Goal: Find specific page/section: Find specific page/section

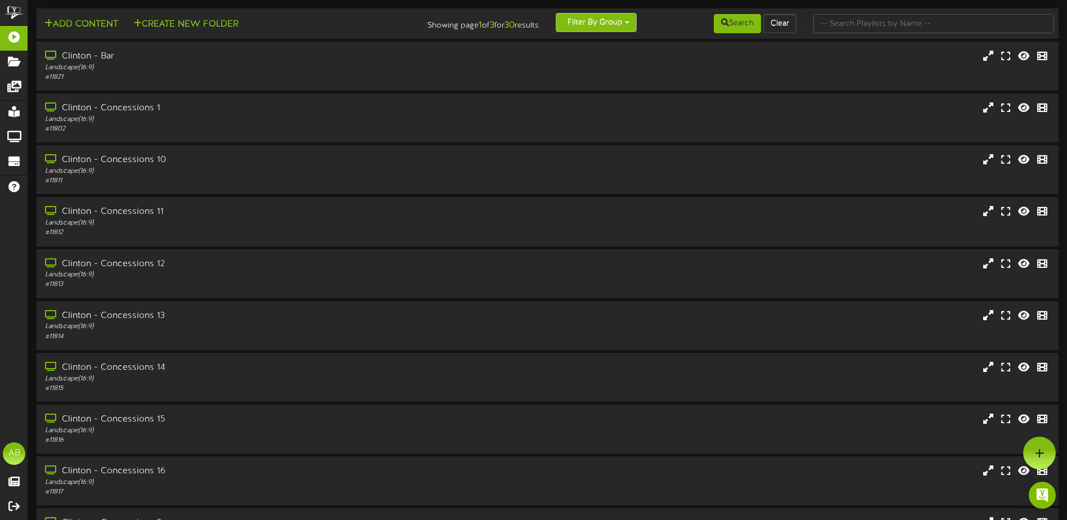
click at [594, 20] on button "Filter By Group" at bounding box center [596, 22] width 81 height 19
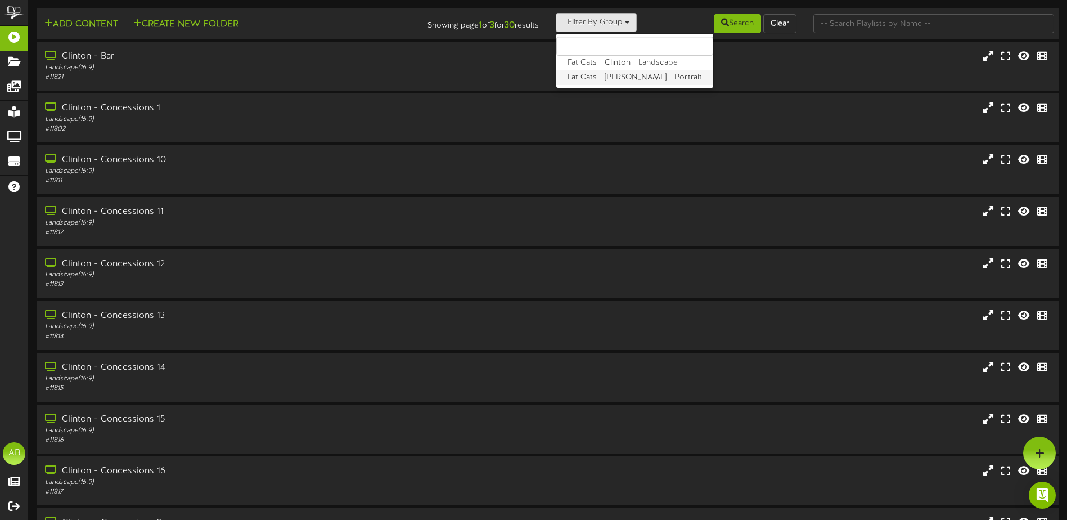
click at [618, 81] on label "Fat Cats - [PERSON_NAME] - Portrait" at bounding box center [634, 77] width 157 height 15
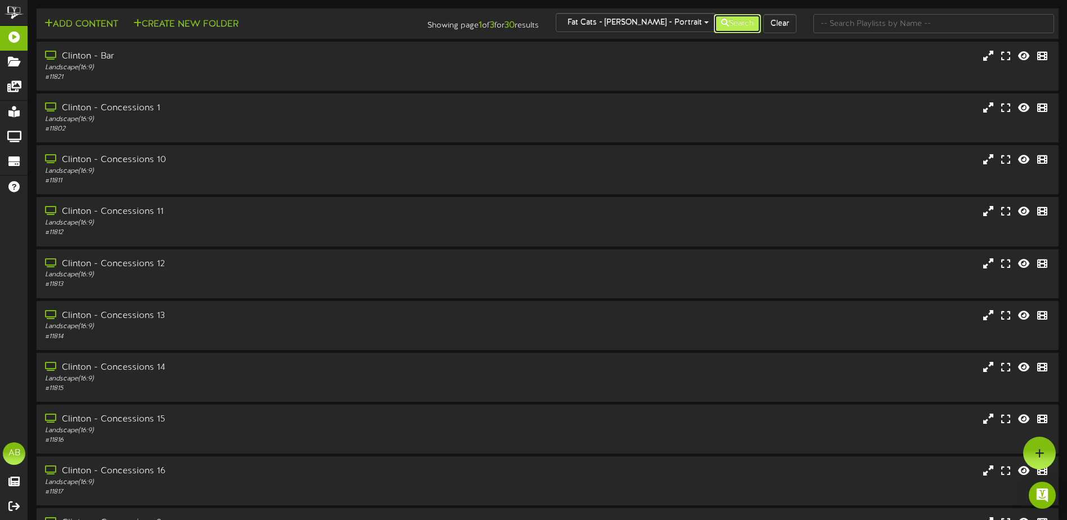
click at [716, 26] on button "Search" at bounding box center [737, 23] width 47 height 19
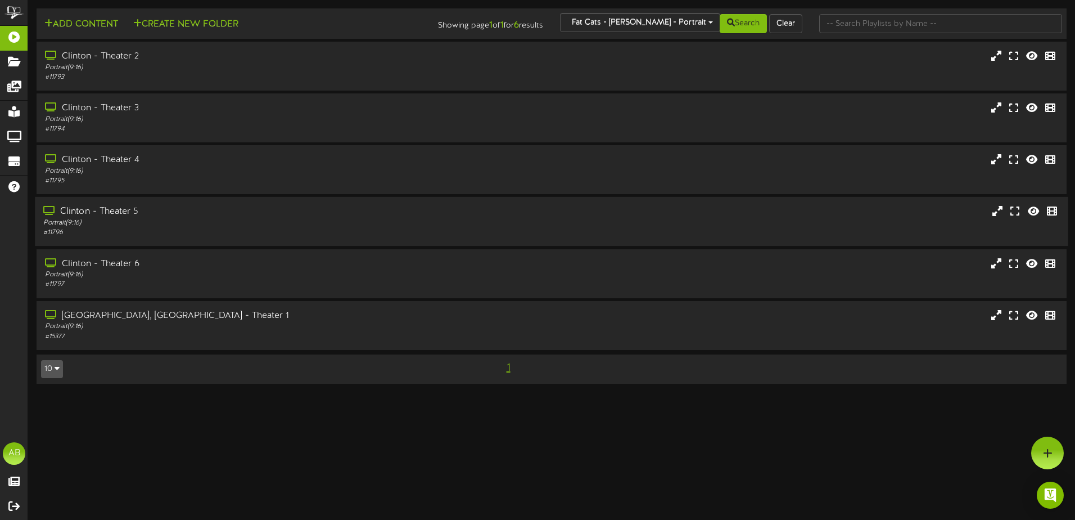
click at [139, 222] on div "Portrait ( 9:16 )" at bounding box center [250, 223] width 414 height 10
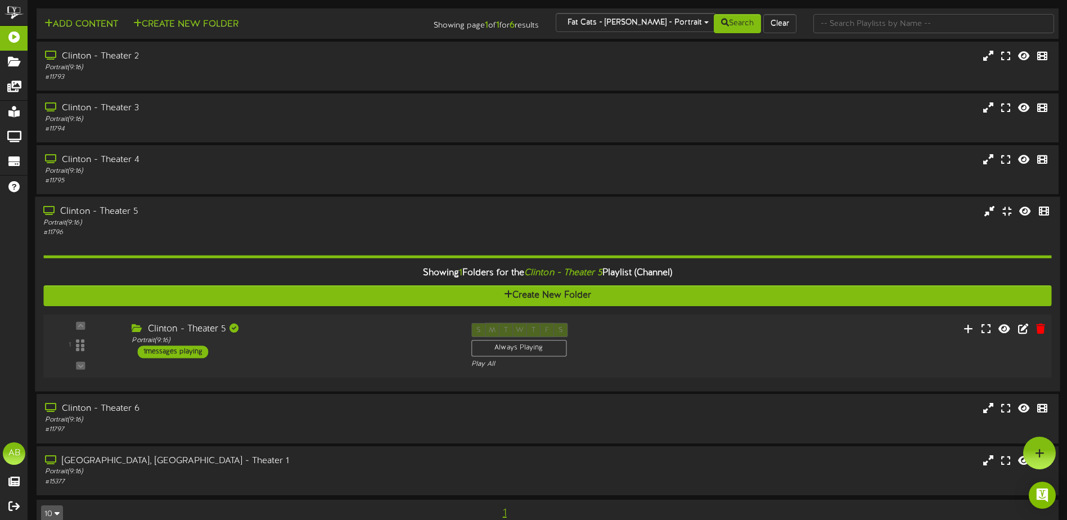
click at [318, 360] on div "1 ( 9:16" at bounding box center [547, 346] width 1018 height 46
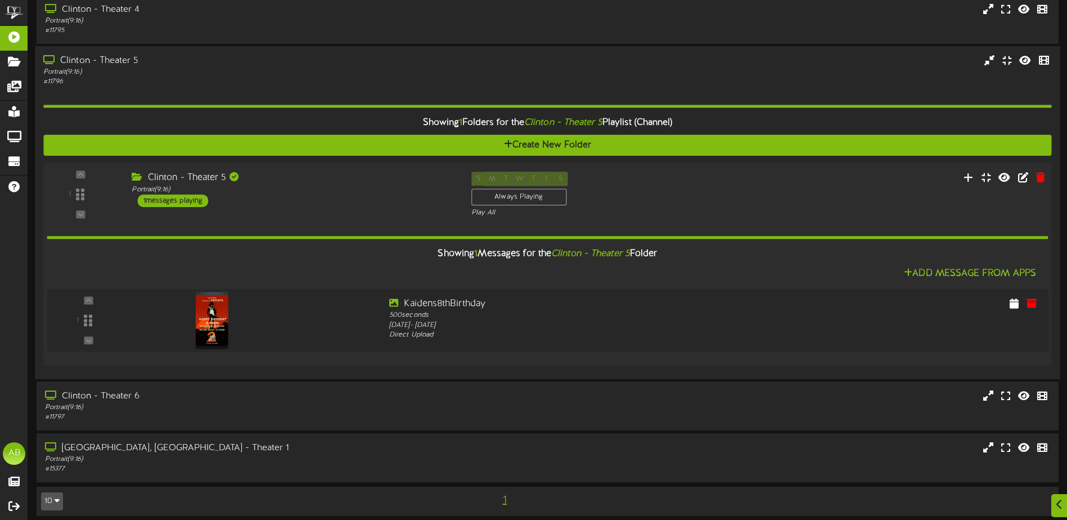
scroll to position [157, 0]
